Goal: Task Accomplishment & Management: Complete application form

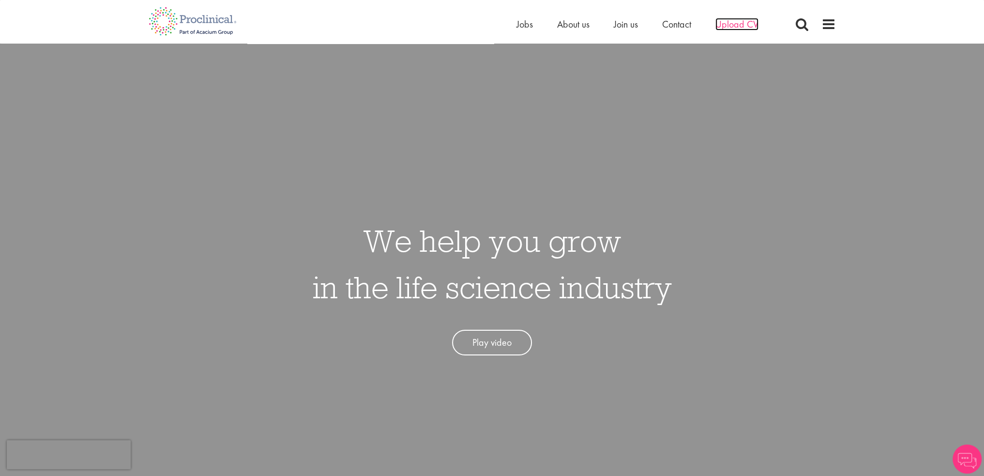
click at [736, 23] on span "Upload CV" at bounding box center [736, 24] width 43 height 13
click at [830, 22] on span at bounding box center [828, 24] width 15 height 15
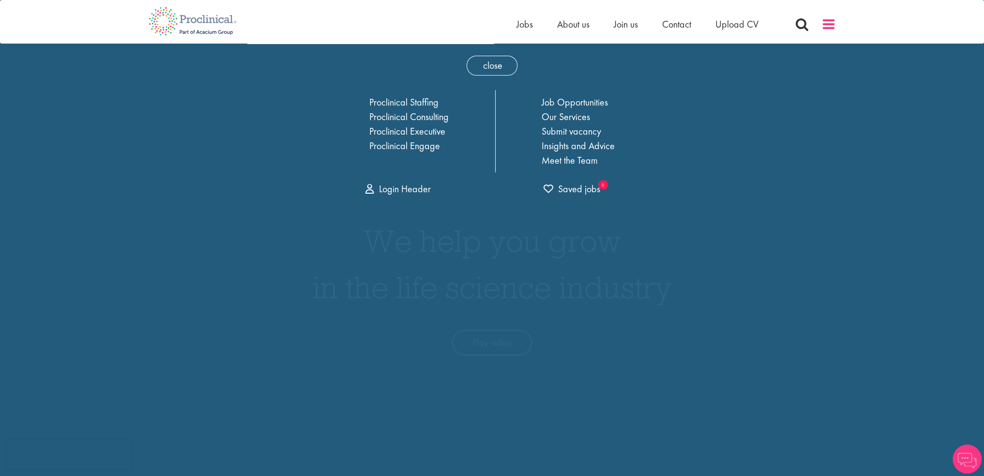
click at [827, 25] on span at bounding box center [828, 24] width 15 height 15
click at [838, 22] on div "Home Jobs About us Join us Contact Upload CV" at bounding box center [492, 18] width 702 height 36
click at [835, 23] on div "Home Jobs About us Join us Contact Upload CV" at bounding box center [492, 18] width 702 height 36
click at [480, 60] on span "close" at bounding box center [491, 66] width 51 height 20
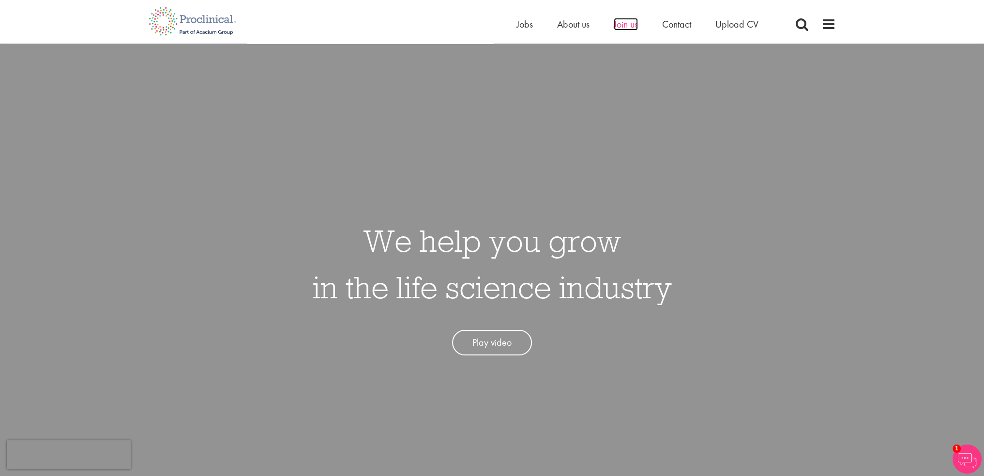
click at [623, 23] on span "Join us" at bounding box center [626, 24] width 24 height 13
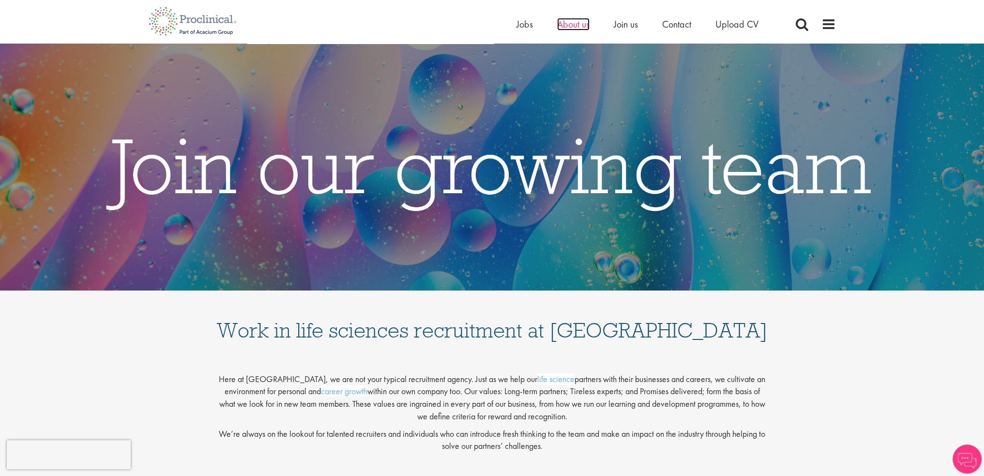
click at [571, 28] on span "About us" at bounding box center [573, 24] width 32 height 13
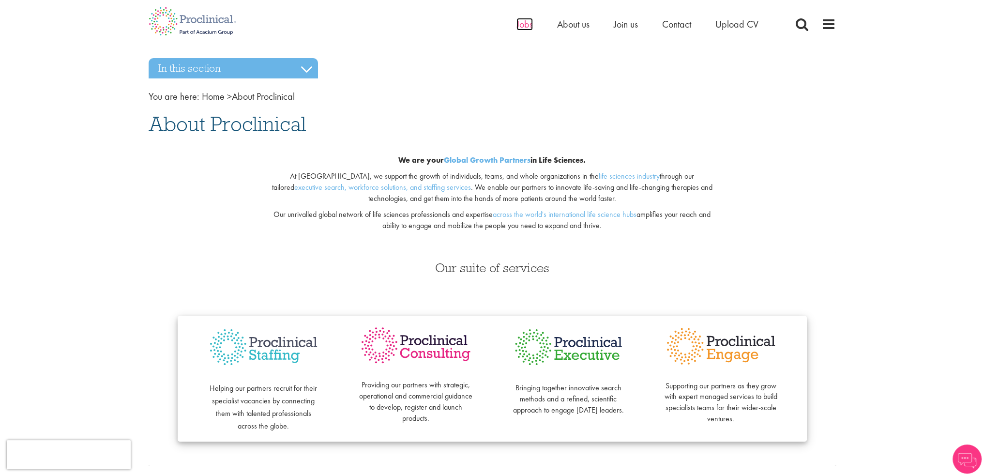
click at [521, 25] on span "Jobs" at bounding box center [524, 24] width 16 height 13
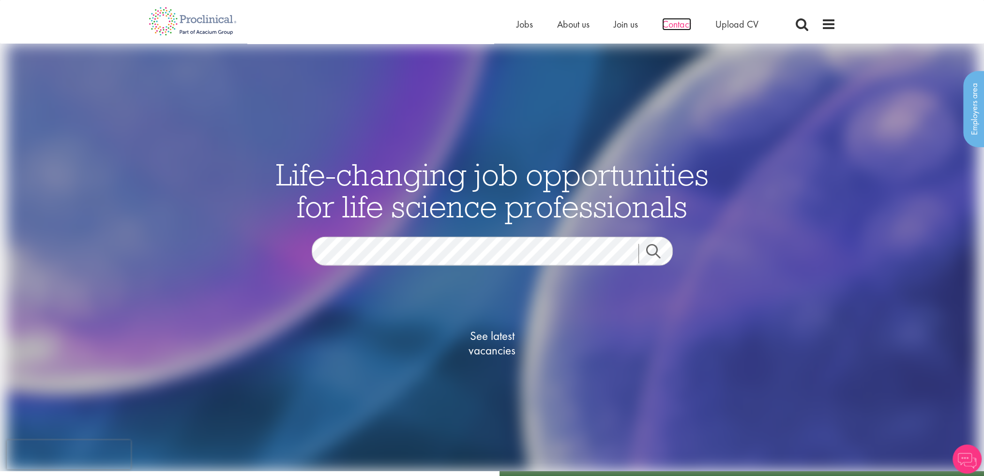
click at [671, 25] on span "Contact" at bounding box center [676, 24] width 29 height 13
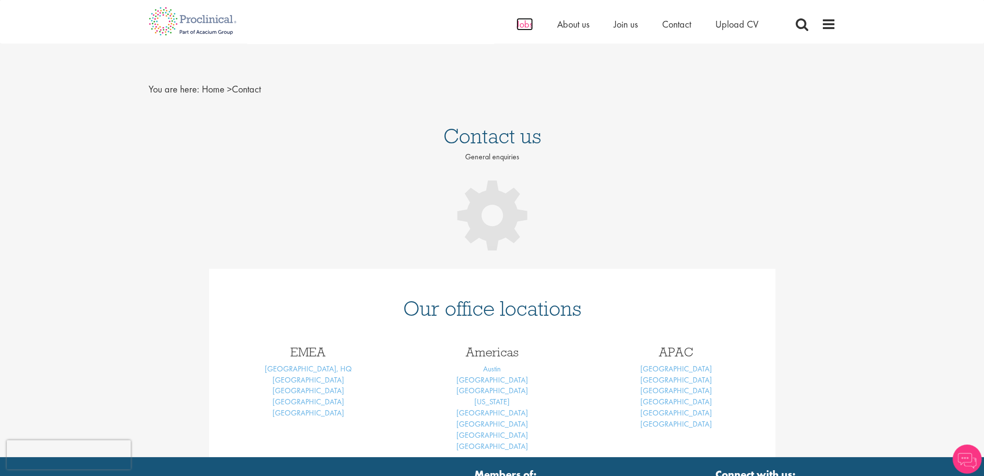
click at [519, 29] on span "Jobs" at bounding box center [524, 24] width 16 height 13
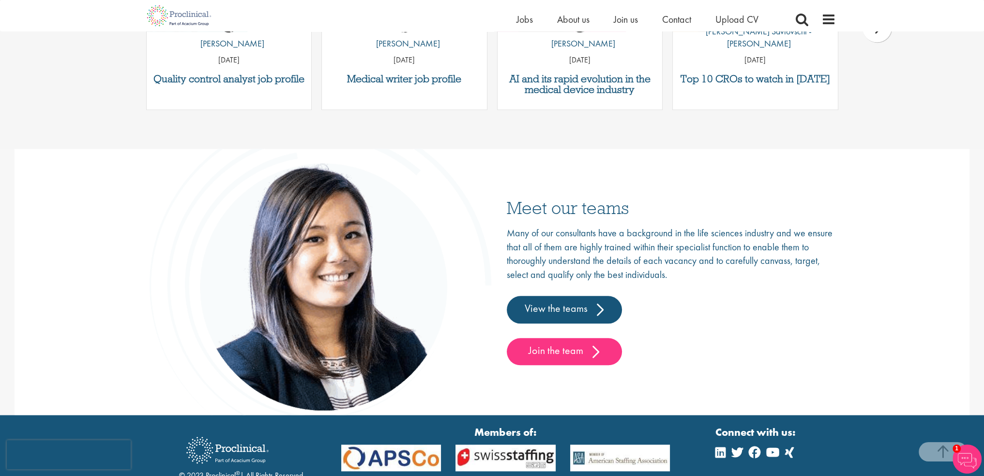
scroll to position [1515, 0]
